Goal: Connect with others: Connect with others

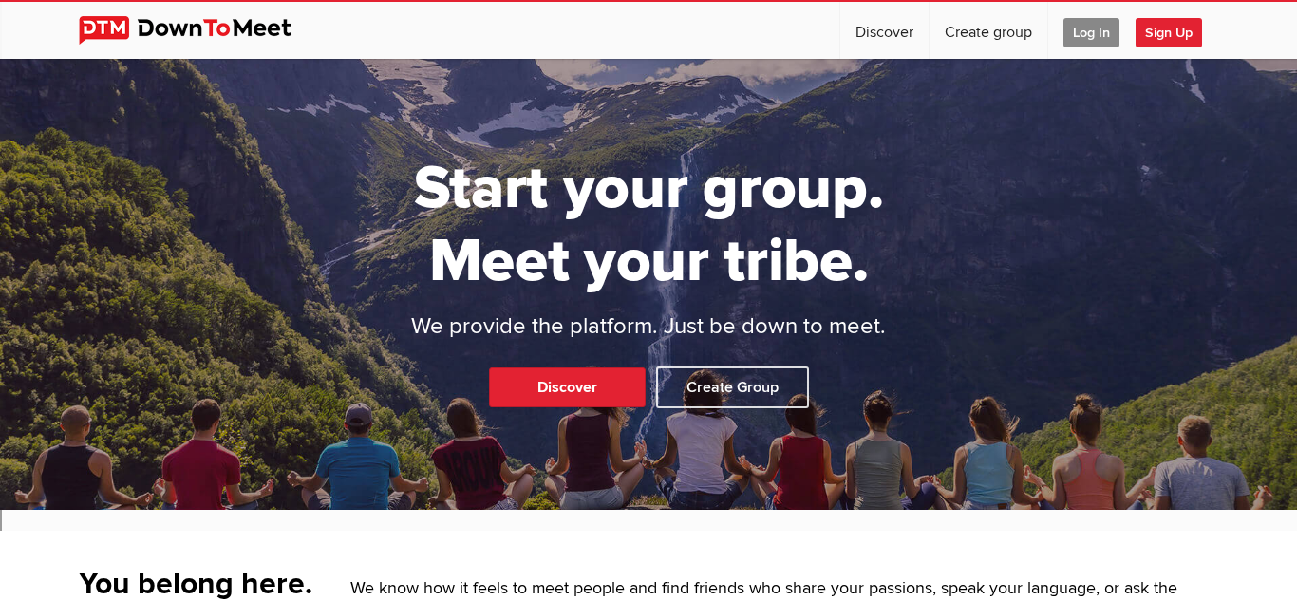
click at [1090, 19] on span "Log In" at bounding box center [1092, 32] width 56 height 29
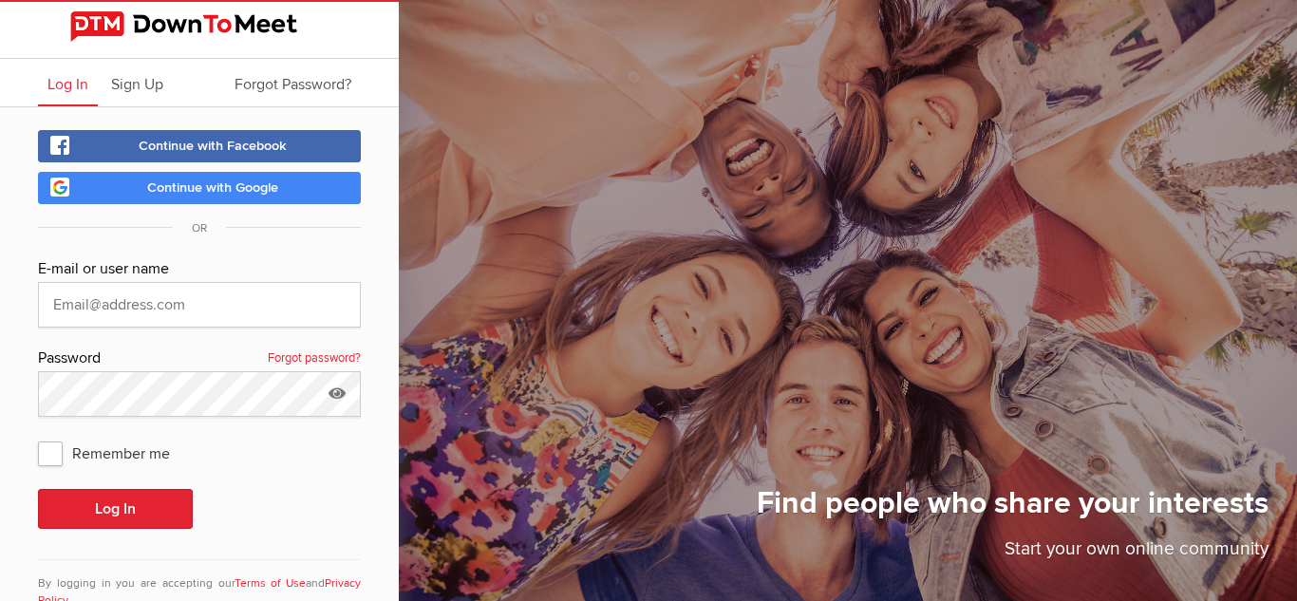
click at [272, 187] on span "Continue with Google" at bounding box center [212, 187] width 131 height 16
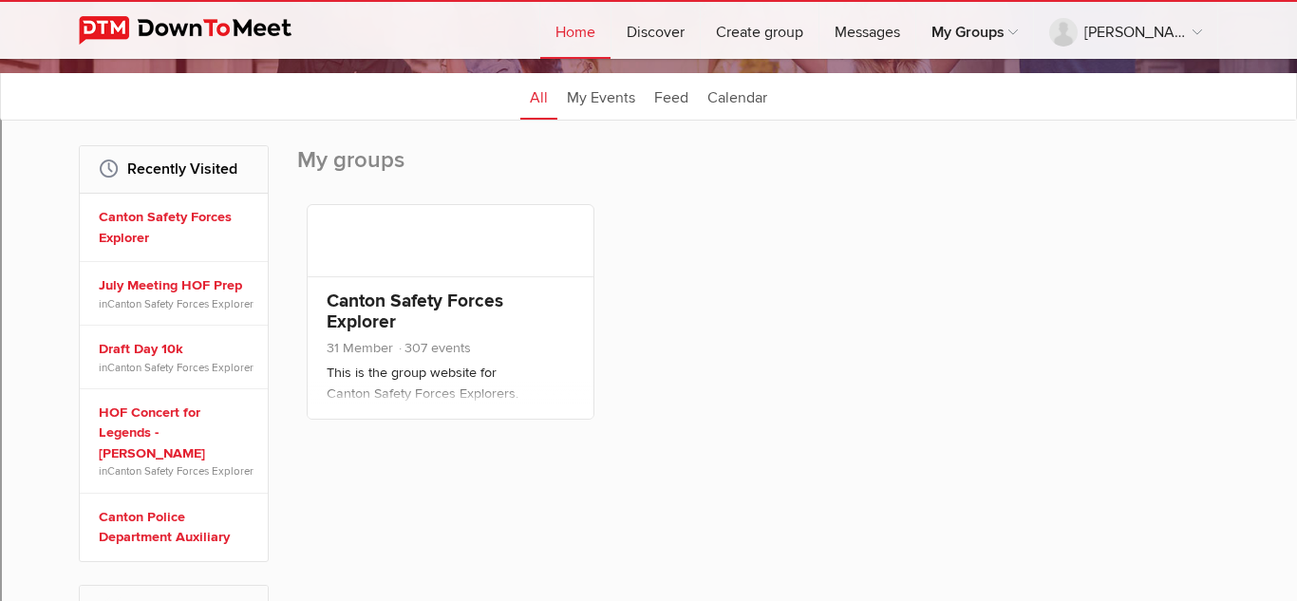
scroll to position [217, 0]
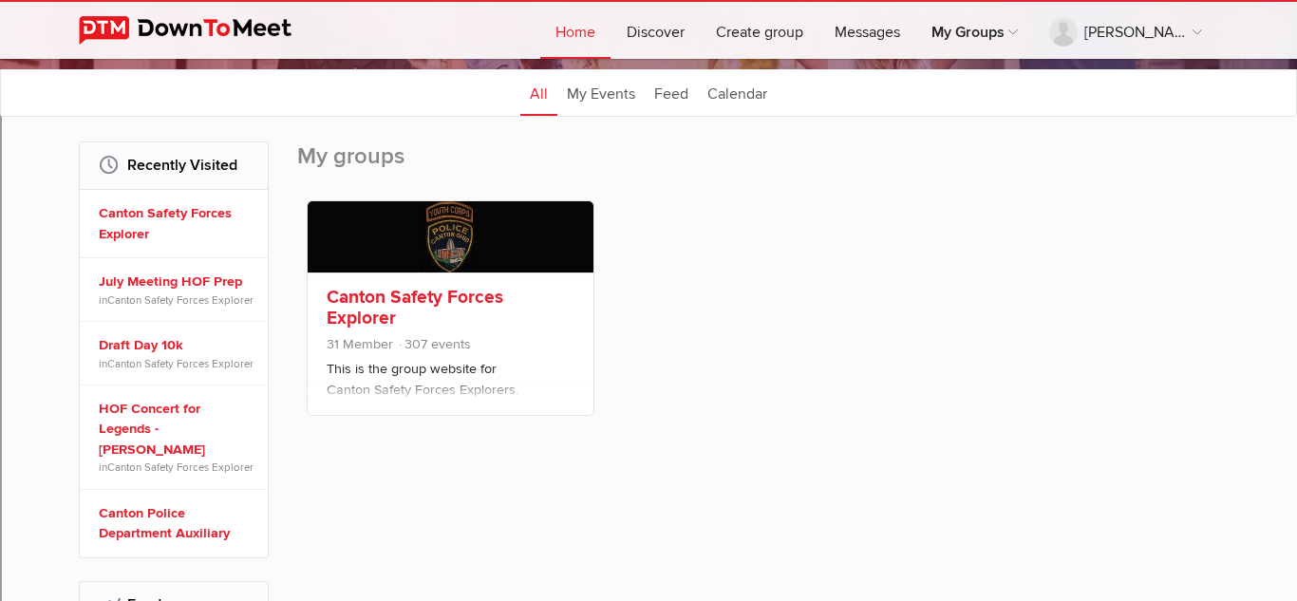
click at [480, 369] on p "This is the group website for Canton Safety Forces Explorers." at bounding box center [451, 379] width 248 height 41
